Goal: Task Accomplishment & Management: Manage account settings

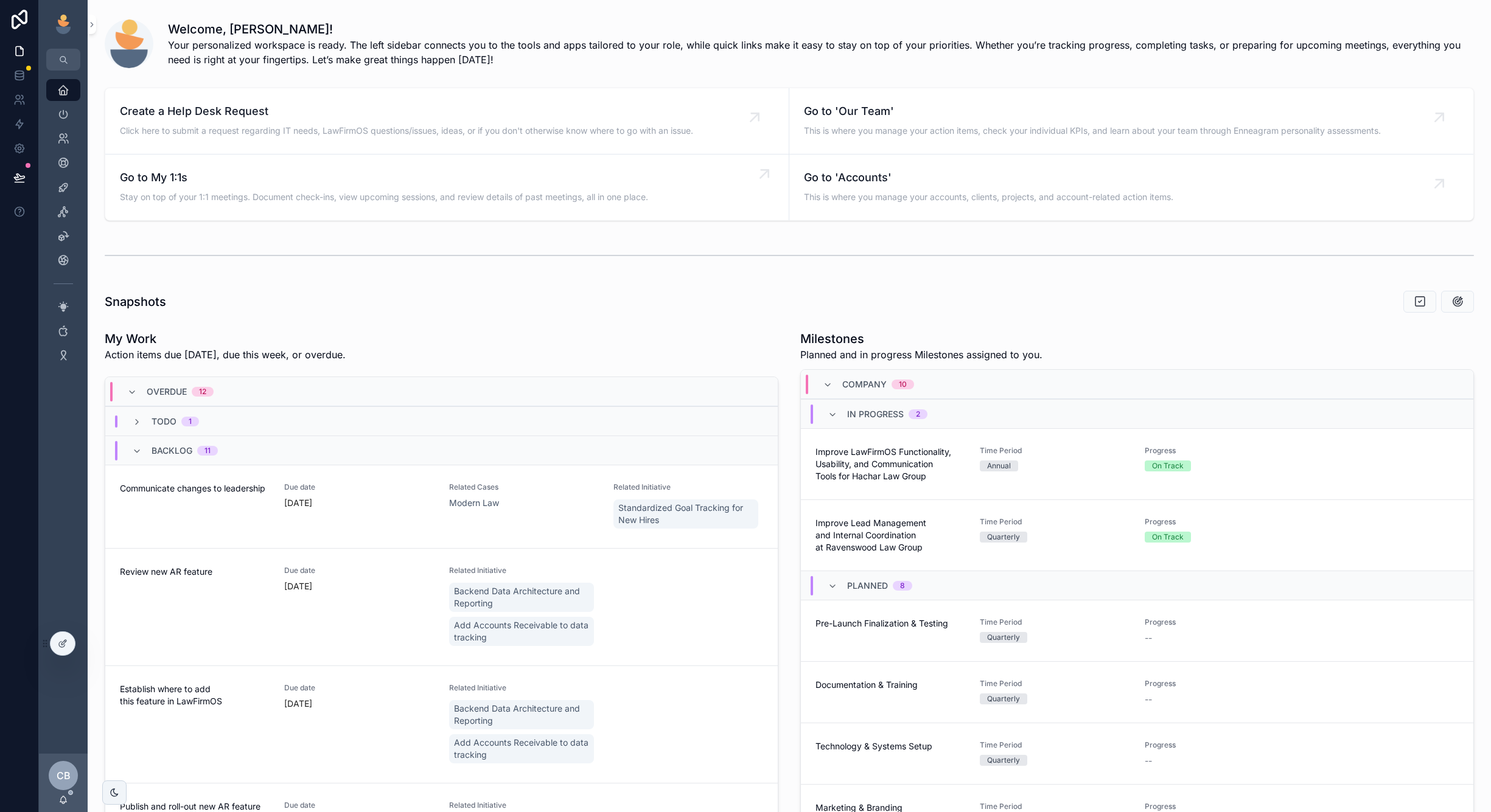
click at [265, 189] on div "Go to My 1:1s Stay on top of your 1:1 meetings. Document check-ins, view upcomi…" at bounding box center [384, 187] width 528 height 36
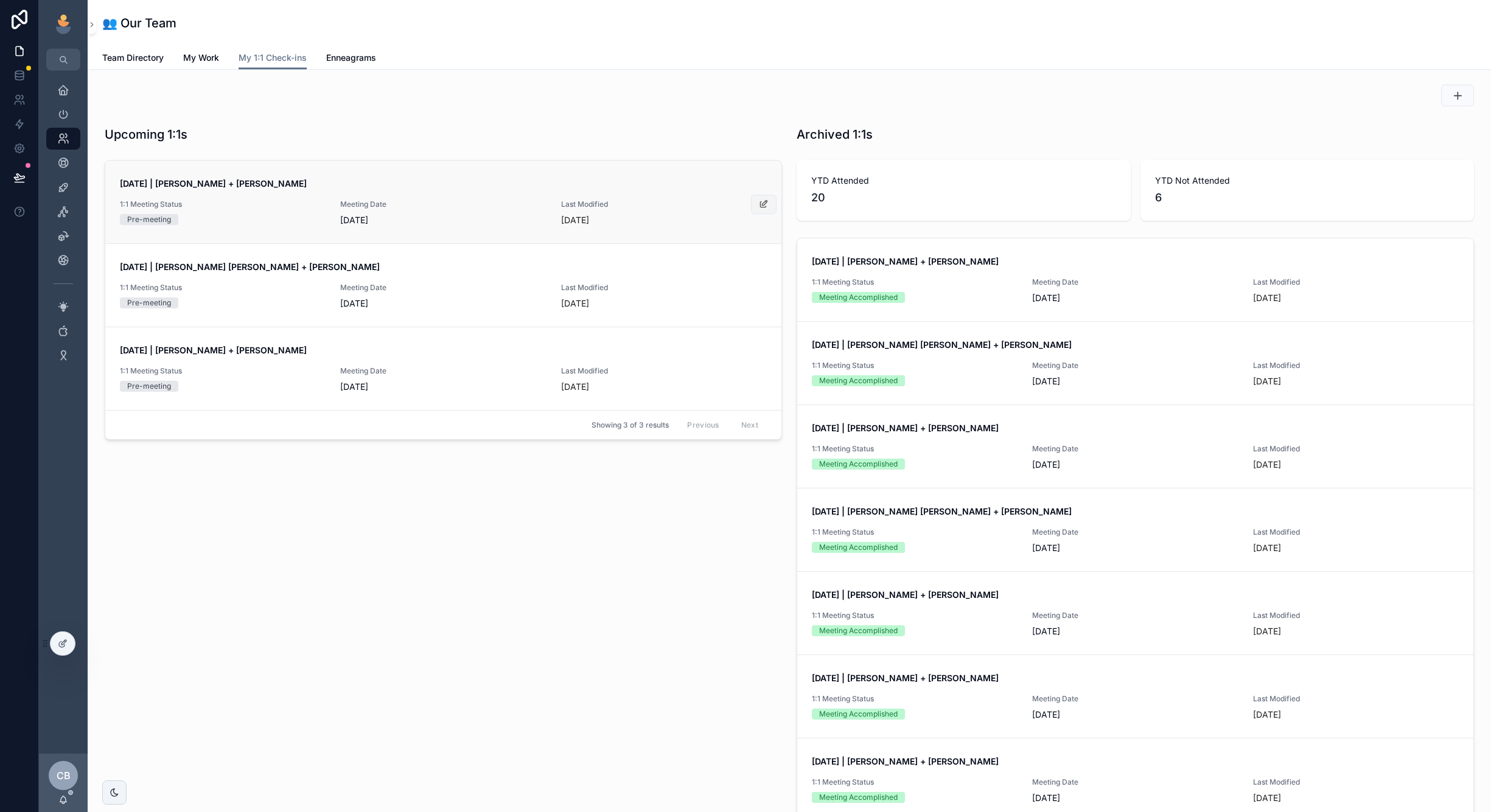
click at [751, 208] on button "scrollable content" at bounding box center [763, 204] width 25 height 19
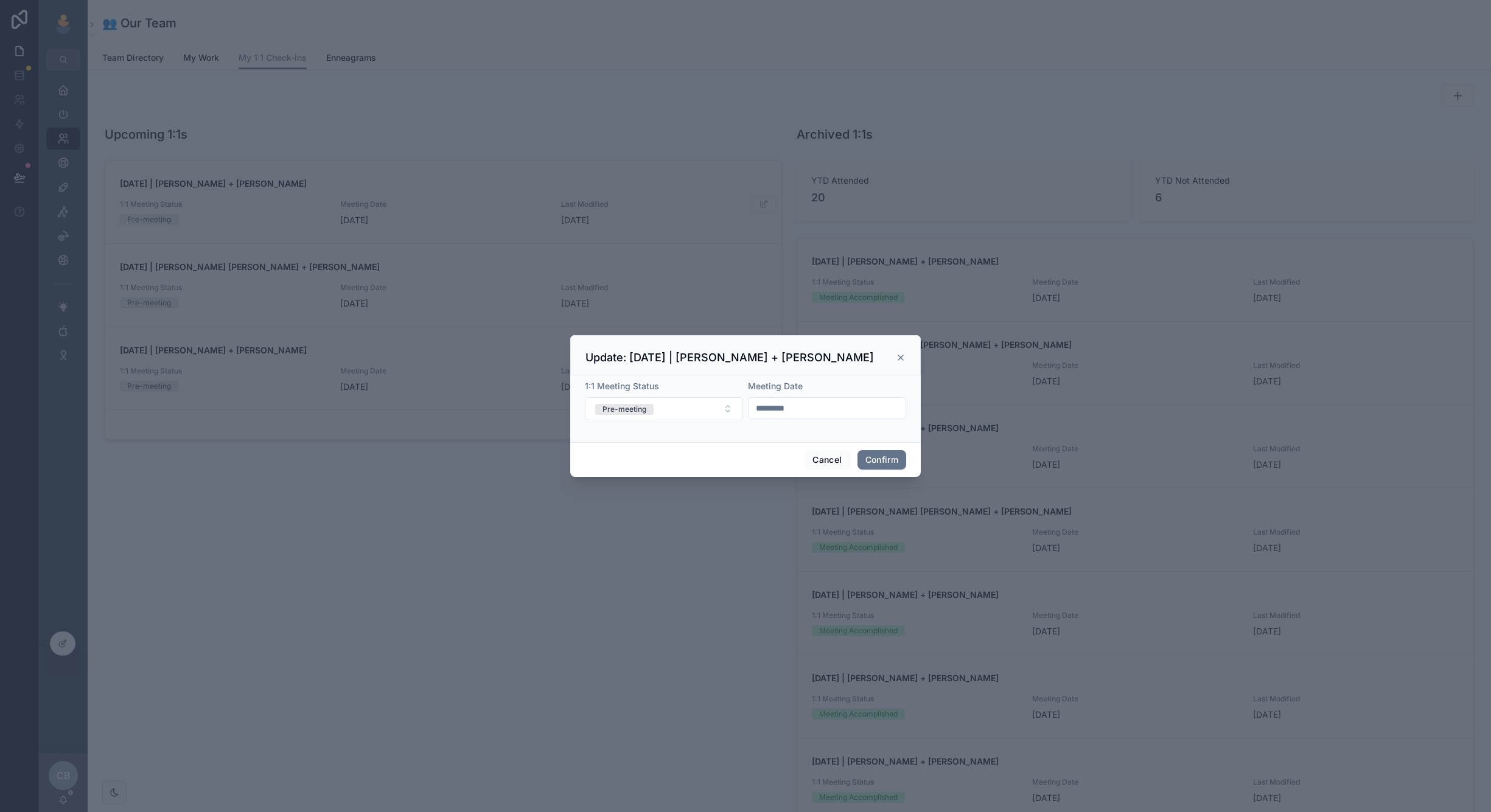
click at [789, 407] on input "*********" at bounding box center [827, 408] width 157 height 17
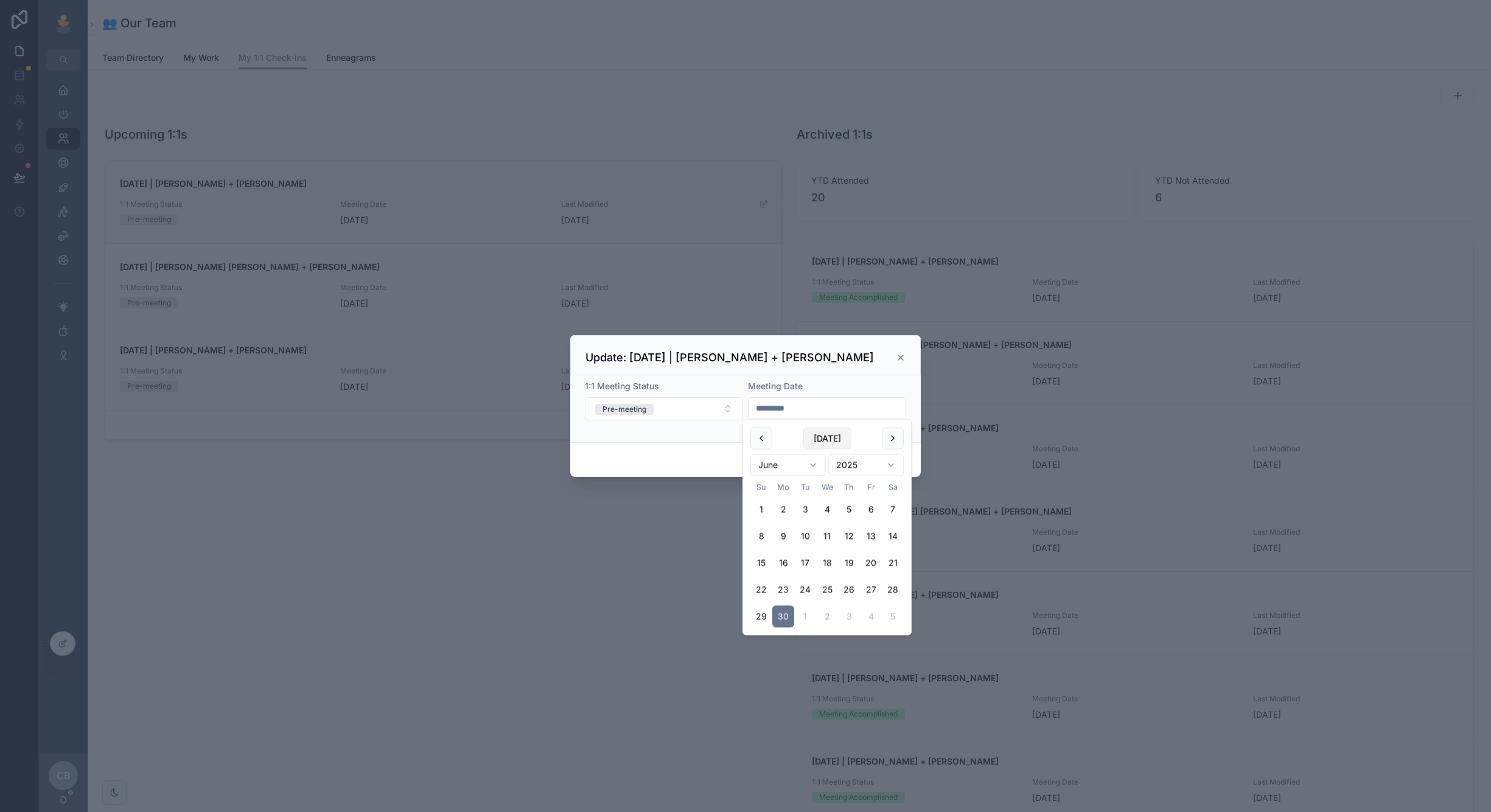
click at [832, 432] on button "[DATE]" at bounding box center [827, 439] width 48 height 22
click at [781, 560] on button "15" at bounding box center [783, 563] width 22 height 22
click at [788, 428] on div "[DATE]" at bounding box center [827, 439] width 153 height 22
click at [824, 446] on button "[DATE]" at bounding box center [827, 439] width 48 height 22
type input "********"
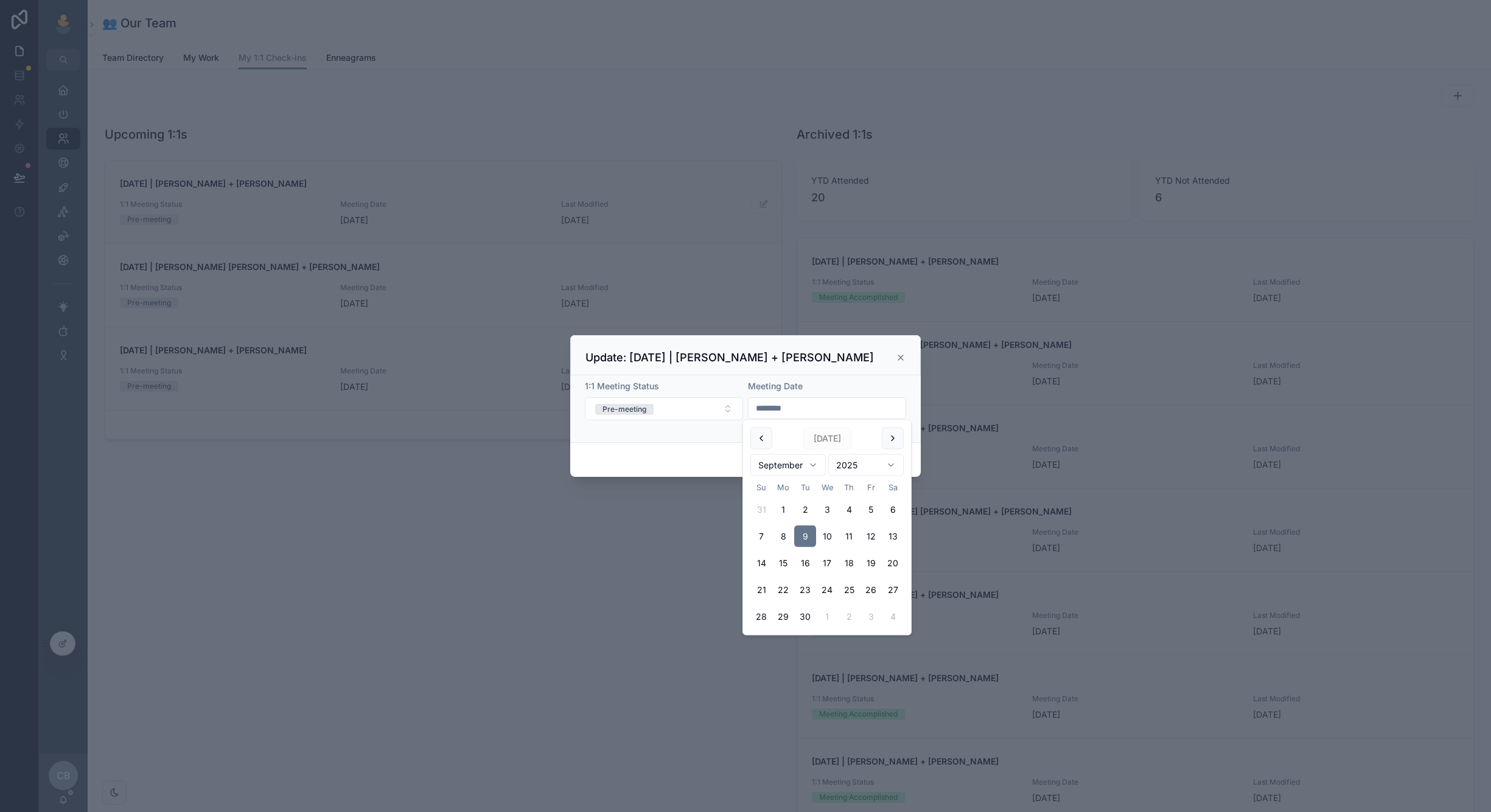
click at [725, 468] on div "Cancel Confirm" at bounding box center [745, 459] width 351 height 35
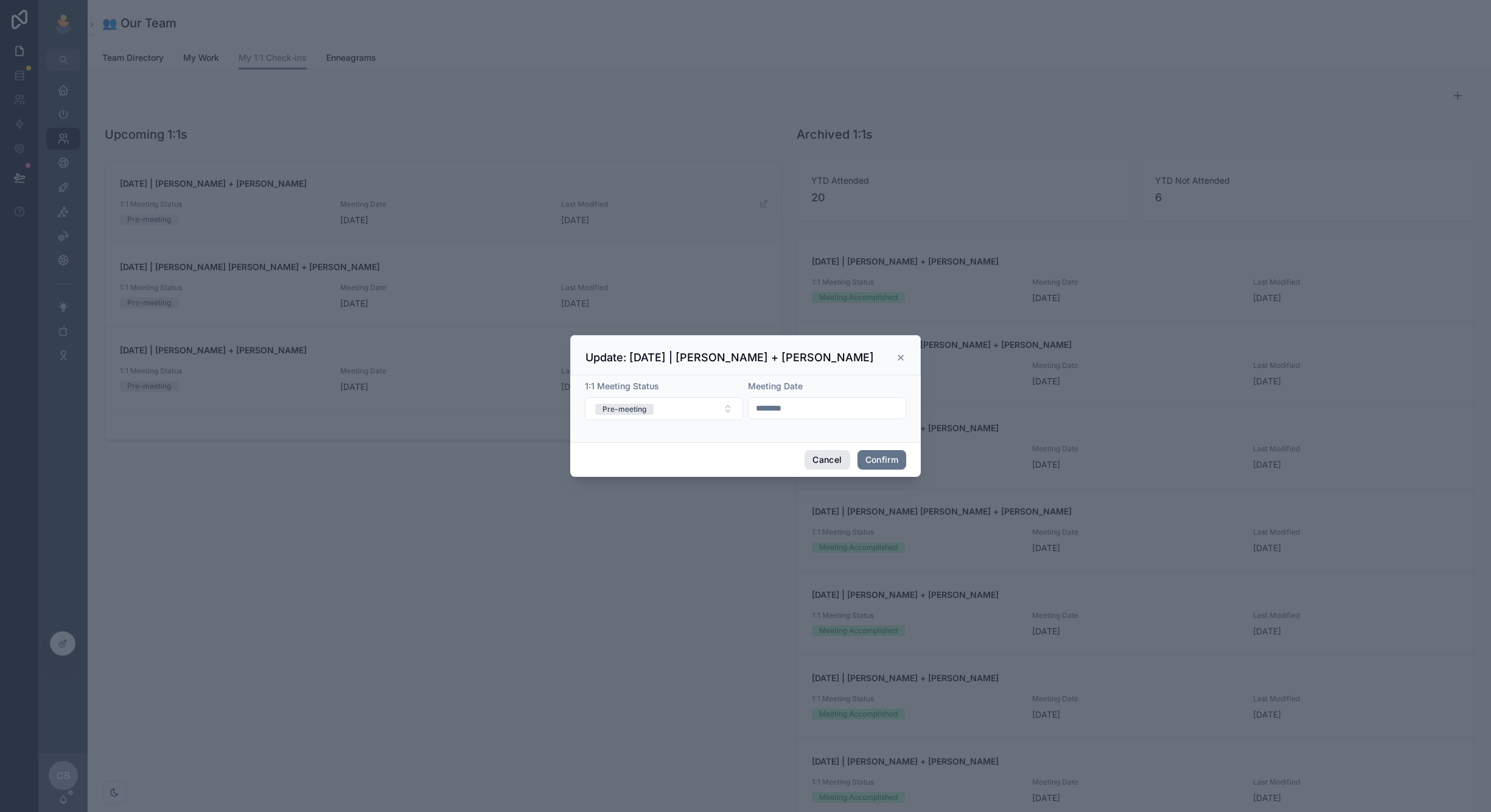
click at [824, 467] on button "Cancel" at bounding box center [827, 460] width 45 height 19
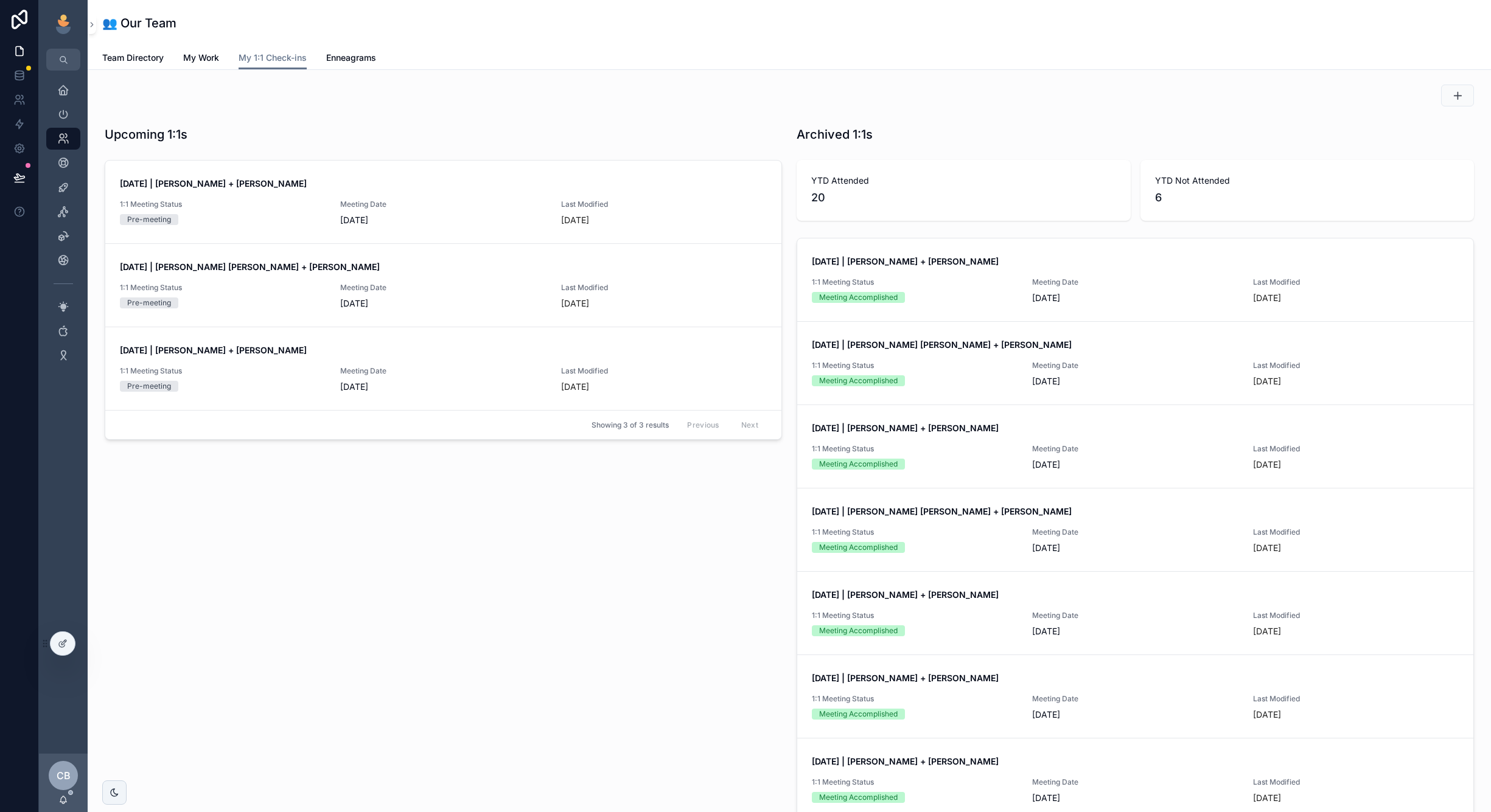
scroll to position [33, 0]
